Goal: Book appointment/travel/reservation

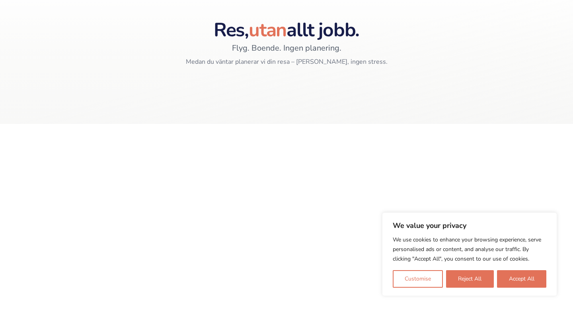
scroll to position [58, 0]
click at [482, 283] on button "Reject All" at bounding box center [469, 279] width 47 height 18
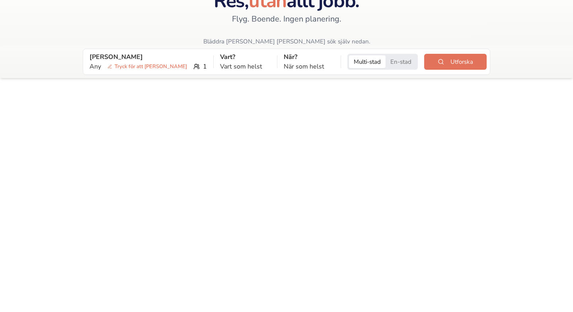
scroll to position [0, 0]
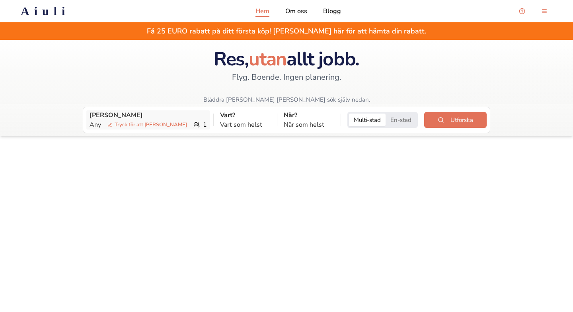
click at [111, 126] on icon at bounding box center [111, 126] width 2 height 0
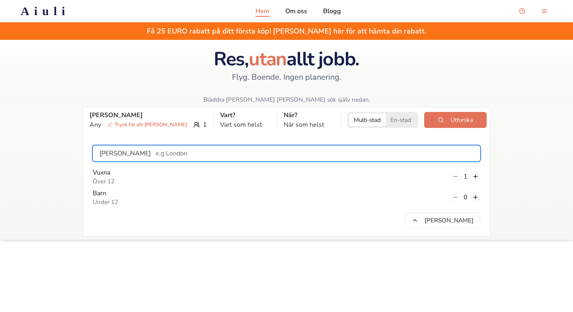
click at [151, 157] on input "text" at bounding box center [315, 153] width 329 height 16
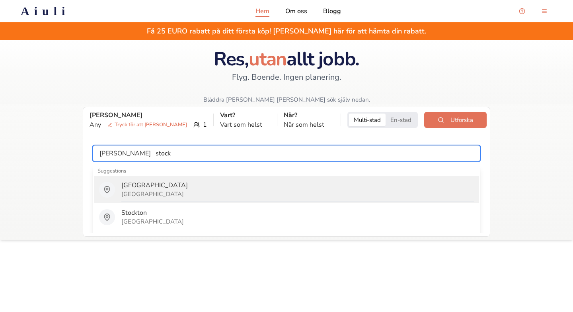
type input "[GEOGRAPHIC_DATA]"
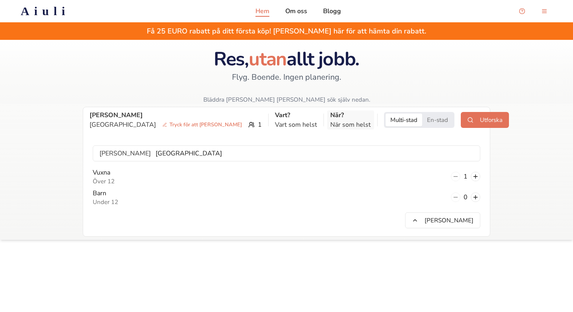
click at [330, 115] on p "När?" at bounding box center [350, 115] width 41 height 10
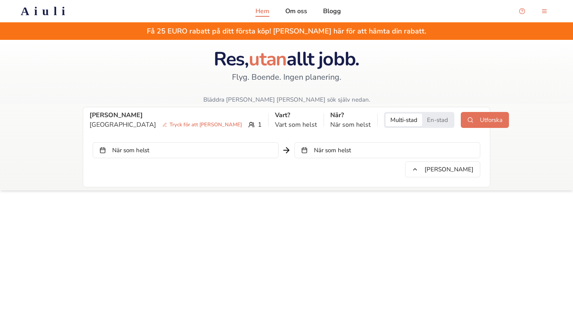
click at [422, 120] on button "En-stad" at bounding box center [437, 119] width 31 height 13
click at [330, 120] on p "När som helst" at bounding box center [350, 125] width 41 height 10
click at [255, 148] on button "När som helst" at bounding box center [186, 150] width 186 height 16
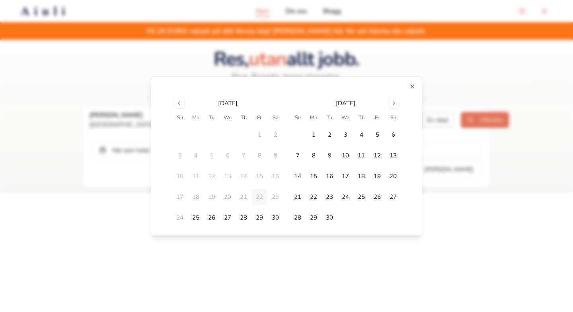
click at [355, 101] on div "[DATE]" at bounding box center [346, 103] width 20 height 8
click at [411, 92] on div "[DATE] Su Mo Tu We Th Fr Sa 1 2 3 4 5 6 7 8 9 10 11 12 13 14 15 16 17 18 19 20 …" at bounding box center [287, 155] width 272 height 159
click at [415, 88] on icon "button" at bounding box center [412, 86] width 6 height 6
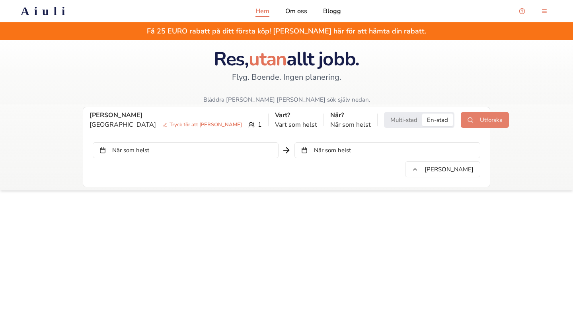
click at [461, 121] on button "Utforska" at bounding box center [485, 120] width 48 height 16
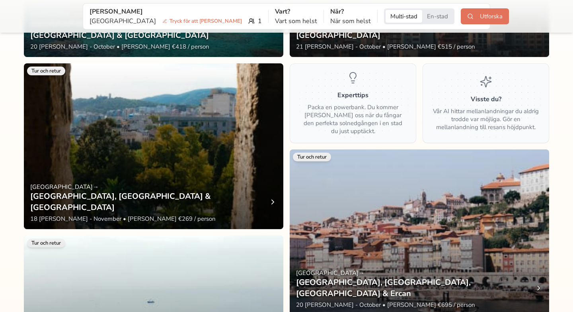
scroll to position [460, 0]
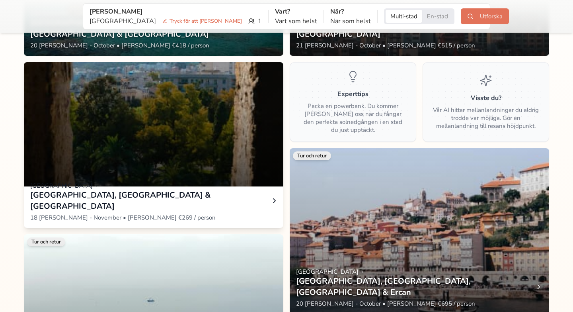
click at [266, 207] on div "[GEOGRAPHIC_DATA], [GEOGRAPHIC_DATA] & [GEOGRAPHIC_DATA]" at bounding box center [153, 201] width 247 height 22
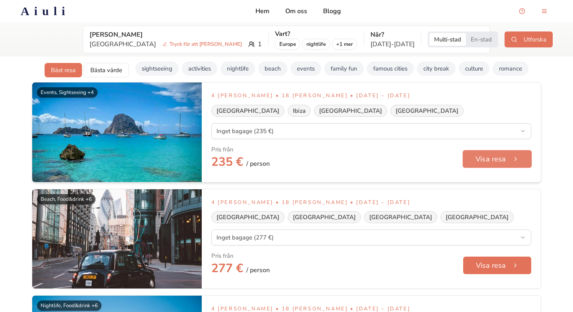
click at [476, 165] on button "Visa resa" at bounding box center [497, 159] width 69 height 18
